Goal: Navigation & Orientation: Find specific page/section

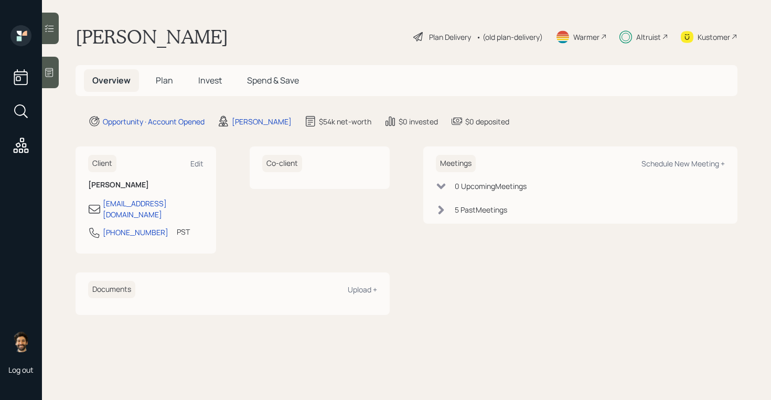
click at [16, 141] on icon at bounding box center [21, 145] width 19 height 19
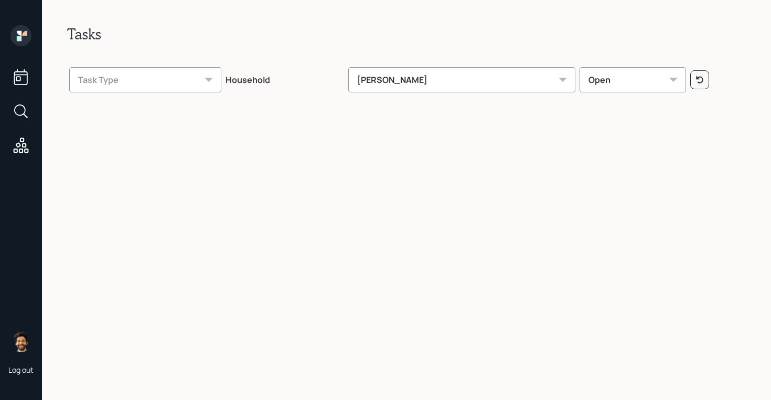
click at [24, 33] on icon at bounding box center [24, 33] width 5 height 5
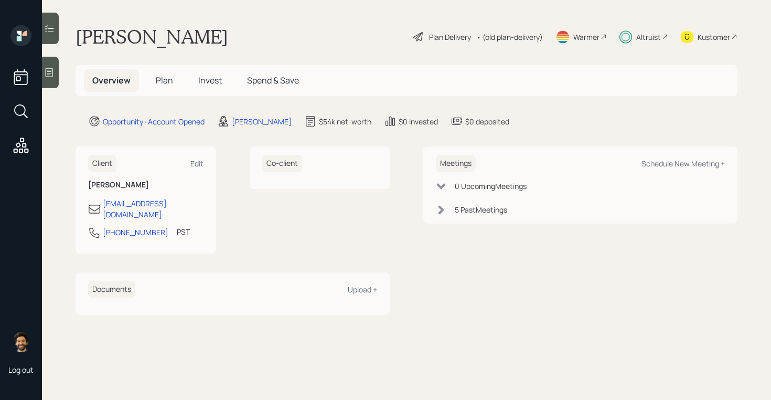
click at [630, 41] on icon at bounding box center [626, 36] width 13 height 13
